Goal: Transaction & Acquisition: Book appointment/travel/reservation

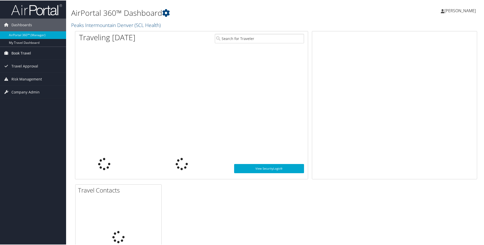
drag, startPoint x: 24, startPoint y: 51, endPoint x: 21, endPoint y: 53, distance: 3.7
click at [23, 52] on span "Book Travel" at bounding box center [21, 52] width 20 height 13
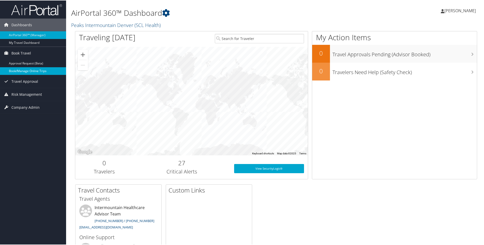
click at [28, 70] on link "Book/Manage Online Trips" at bounding box center [33, 71] width 66 height 8
